Goal: Communication & Community: Answer question/provide support

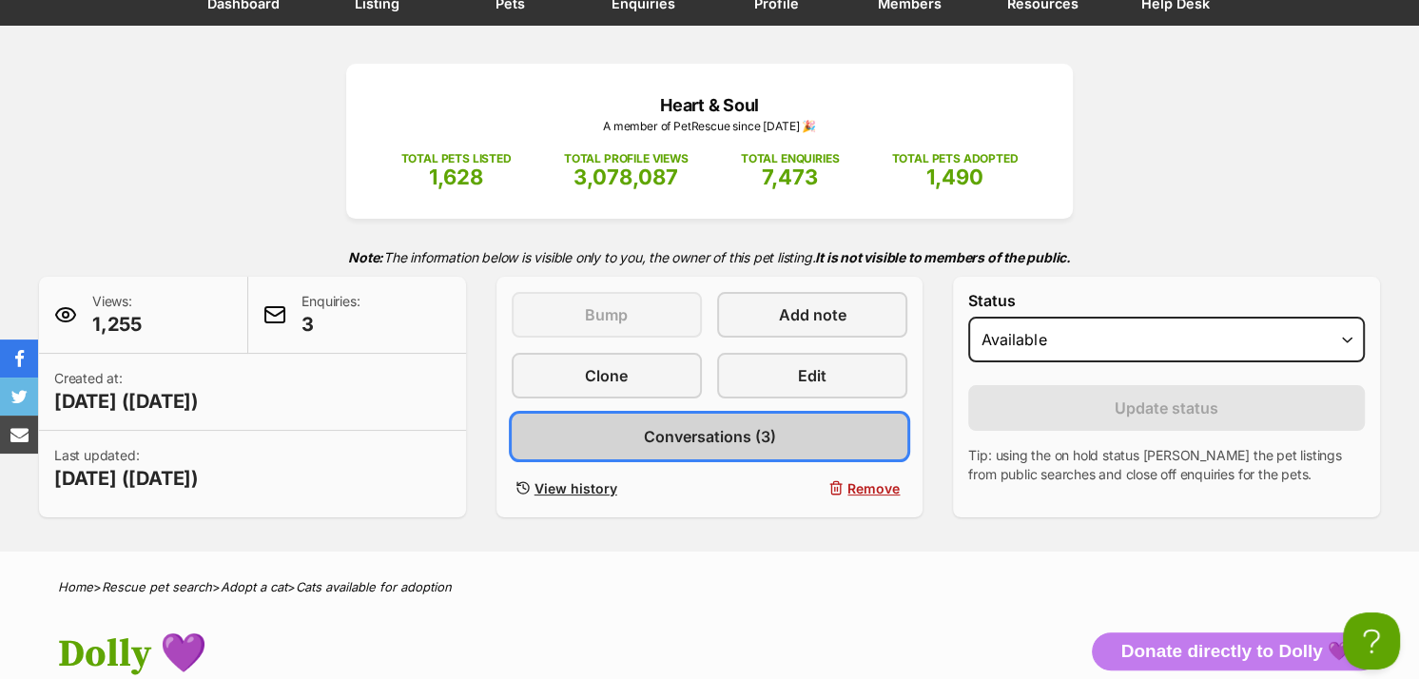
click at [664, 440] on span "Conversations (3)" at bounding box center [709, 436] width 132 height 23
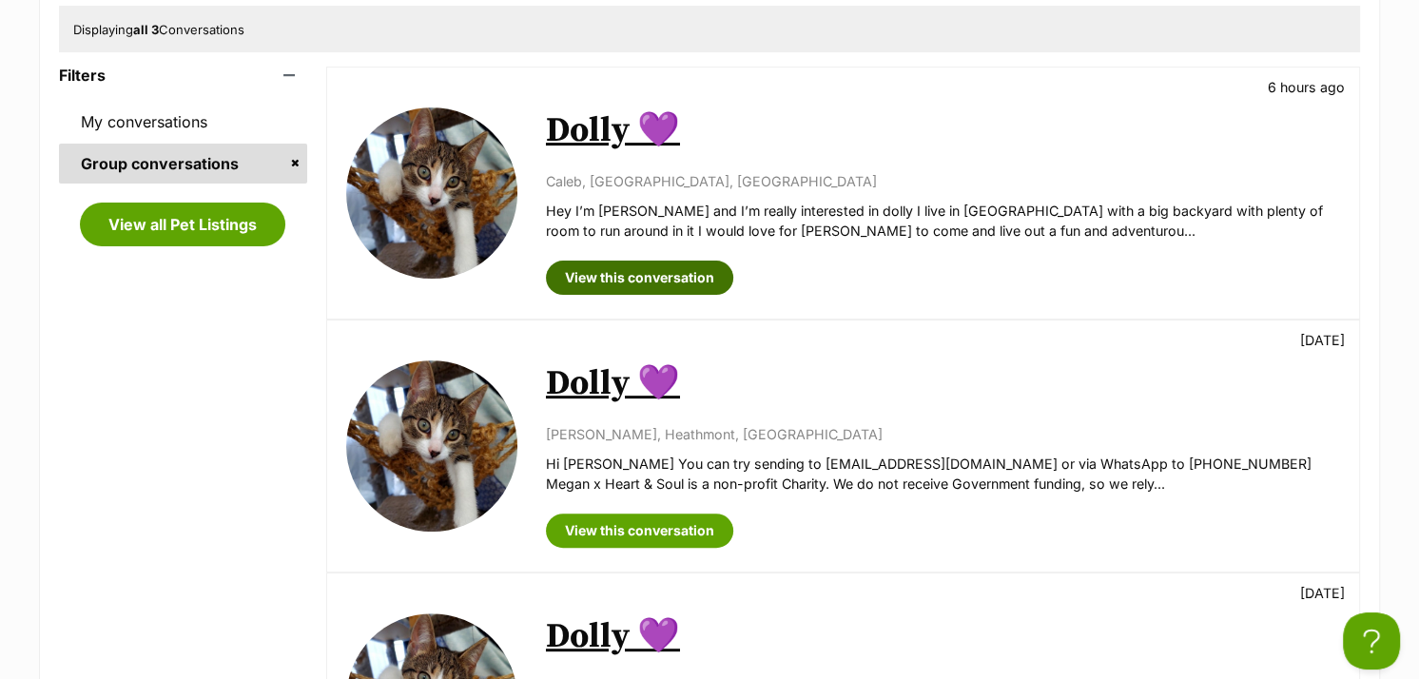
click at [636, 269] on link "View this conversation" at bounding box center [639, 278] width 187 height 34
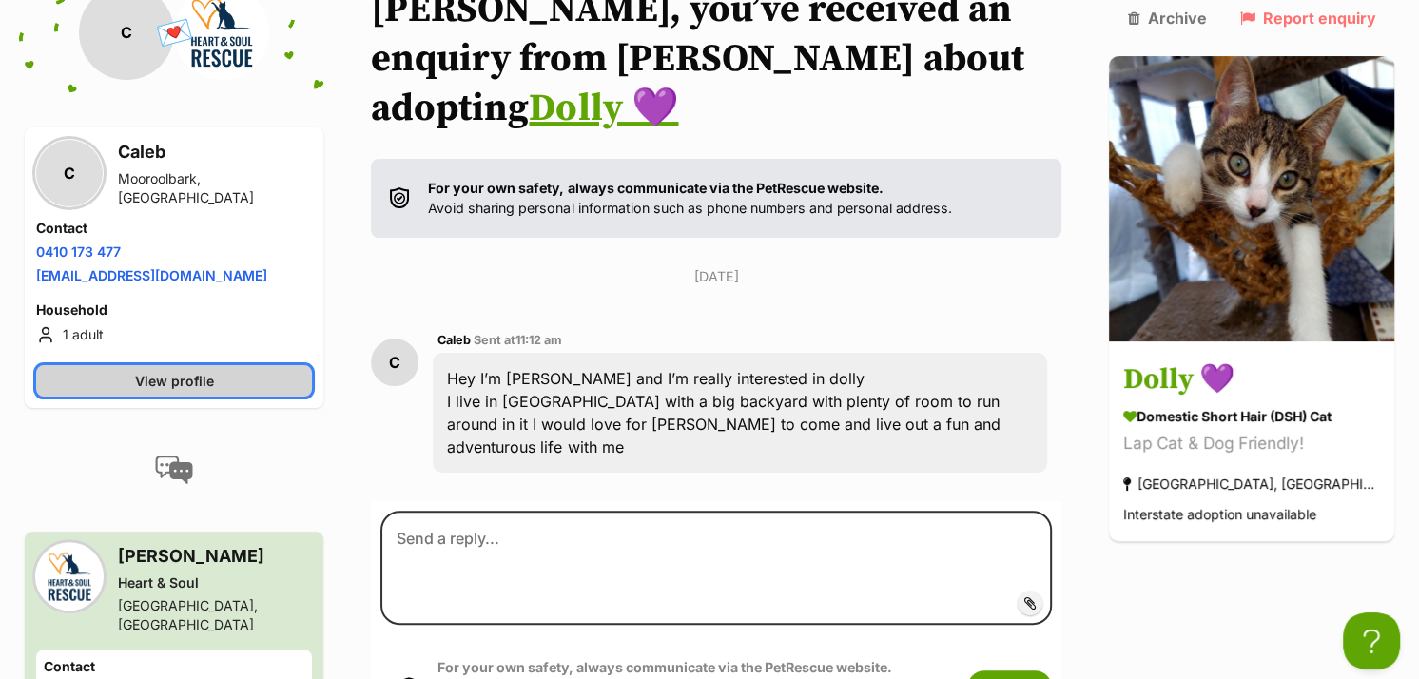
click at [255, 386] on link "View profile" at bounding box center [174, 380] width 276 height 31
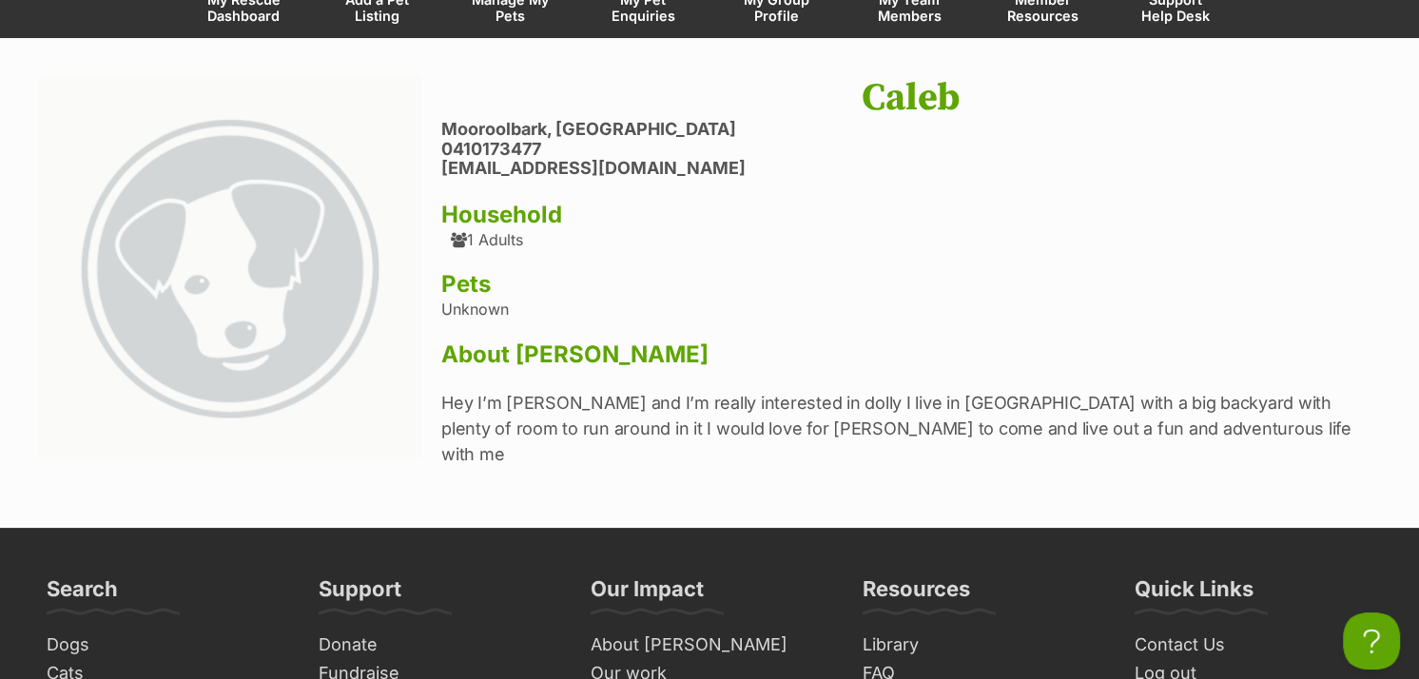
scroll to position [190, 0]
